Goal: Information Seeking & Learning: Learn about a topic

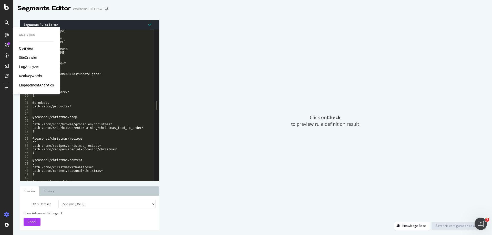
click at [27, 67] on div "LogAnalyzer" at bounding box center [29, 66] width 20 height 5
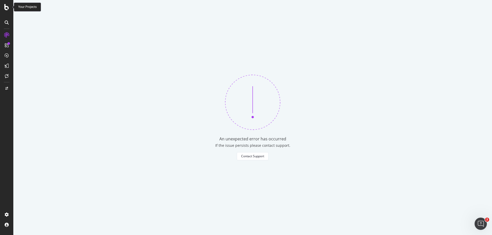
click at [6, 6] on icon at bounding box center [6, 7] width 5 height 6
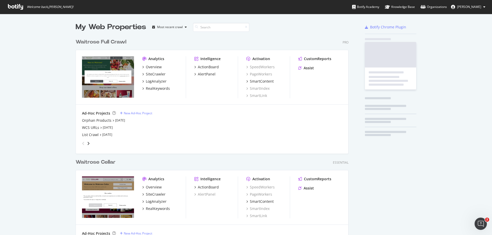
scroll to position [231, 484]
click at [153, 81] on div "LogAnalyzer" at bounding box center [156, 81] width 21 height 5
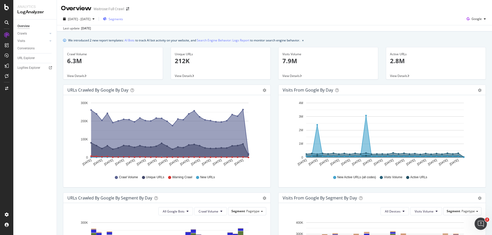
click at [123, 20] on span "Segments" at bounding box center [116, 19] width 14 height 4
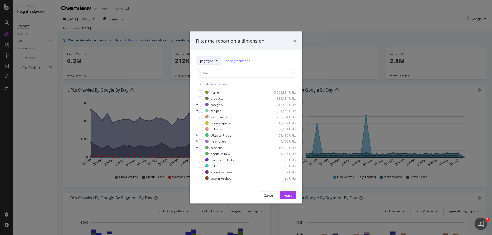
click at [215, 60] on icon "modal" at bounding box center [216, 60] width 2 height 3
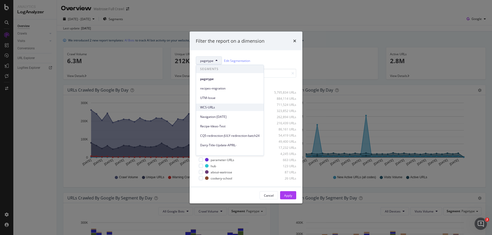
click at [215, 108] on span "WCS-URLs" at bounding box center [229, 107] width 59 height 5
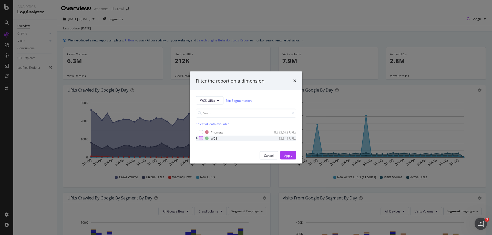
click at [202, 137] on div "modal" at bounding box center [201, 138] width 4 height 4
click at [291, 155] on div "Apply" at bounding box center [288, 155] width 8 height 4
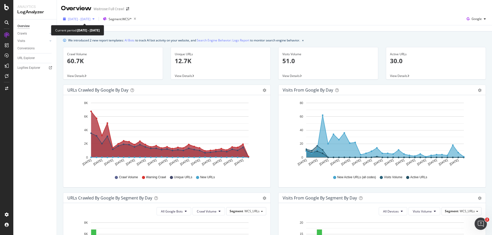
click at [94, 22] on div "[DATE] - [DATE]" at bounding box center [79, 19] width 36 height 8
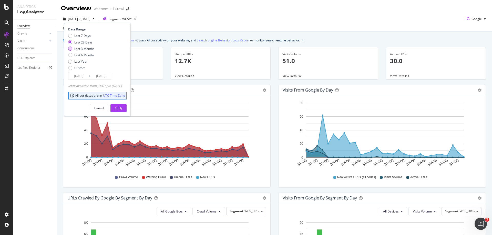
click at [69, 48] on div "Last 3 Months" at bounding box center [70, 49] width 4 height 4
type input "[DATE]"
click at [122, 110] on div "Apply" at bounding box center [118, 108] width 8 height 4
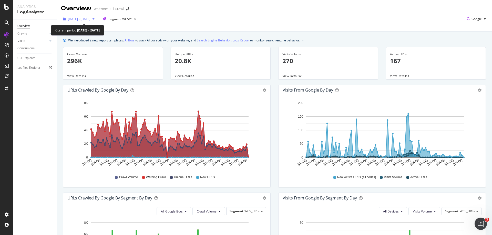
click at [90, 18] on span "[DATE] - [DATE]" at bounding box center [79, 19] width 23 height 4
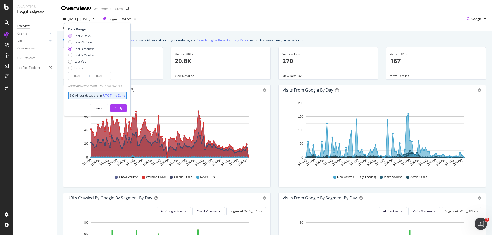
click at [70, 36] on div "Last 7 Days" at bounding box center [70, 36] width 4 height 4
type input "[DATE]"
click at [122, 107] on div "Apply" at bounding box center [118, 108] width 8 height 4
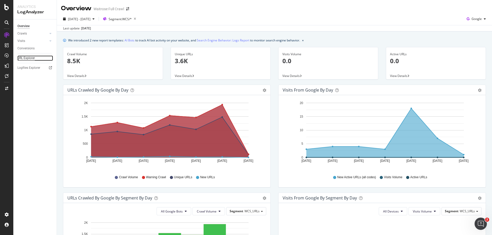
click at [27, 58] on div "URL Explorer" at bounding box center [25, 58] width 17 height 5
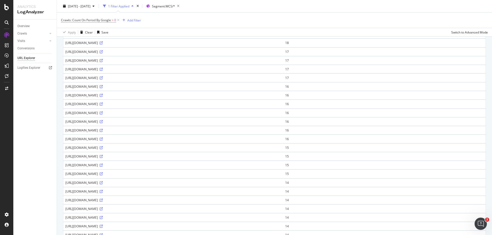
scroll to position [256, 0]
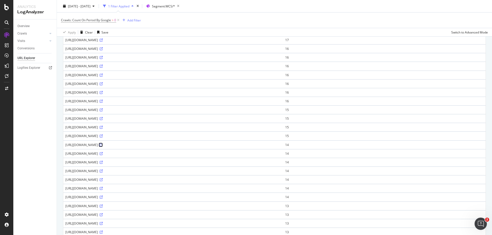
click at [103, 147] on icon at bounding box center [101, 145] width 3 height 3
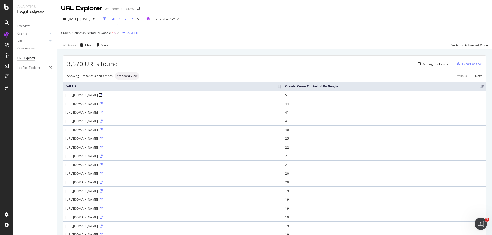
click at [103, 97] on icon at bounding box center [101, 95] width 3 height 3
